Goal: Task Accomplishment & Management: Use online tool/utility

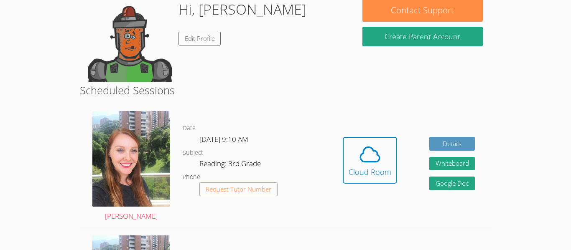
scroll to position [84, 0]
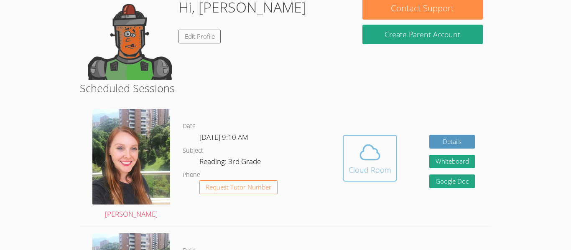
click at [355, 166] on div "Cloud Room" at bounding box center [370, 170] width 43 height 12
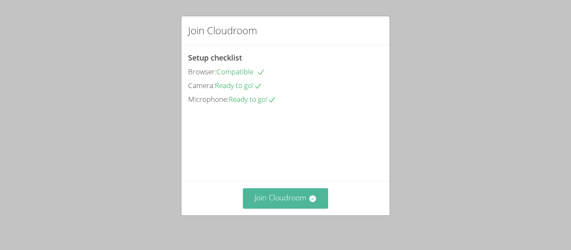
click at [275, 198] on button "Join Cloudroom" at bounding box center [286, 198] width 86 height 20
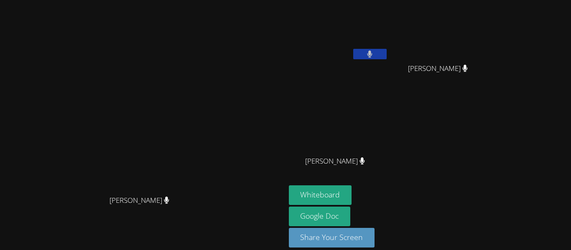
click at [249, 216] on div "[PERSON_NAME]" at bounding box center [142, 207] width 279 height 33
click at [311, 196] on button "Whiteboard" at bounding box center [320, 196] width 63 height 20
